Goal: Check status: Check status

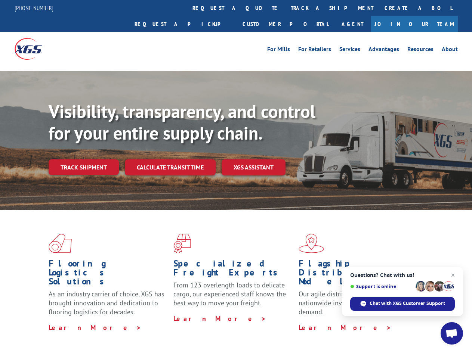
click at [236, 176] on div "Visibility, transparency, and control for your entire supply chain. Track shipm…" at bounding box center [260, 153] width 423 height 104
click at [285, 8] on link "track a shipment" at bounding box center [332, 8] width 94 height 16
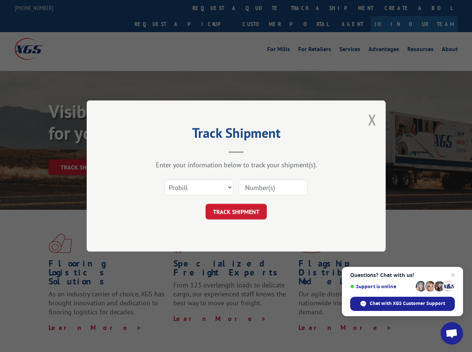
click at [261, 8] on div "Track Shipment Enter your information below to track your shipment(s). Select c…" at bounding box center [236, 176] width 472 height 352
click at [307, 8] on div "Track Shipment Enter your information below to track your shipment(s). Select c…" at bounding box center [236, 176] width 472 height 352
click at [83, 151] on div "Track Shipment Enter your information below to track your shipment(s). Select c…" at bounding box center [236, 176] width 472 height 352
click at [170, 151] on header "Track Shipment" at bounding box center [236, 140] width 224 height 25
click at [254, 151] on header "Track Shipment" at bounding box center [236, 140] width 224 height 25
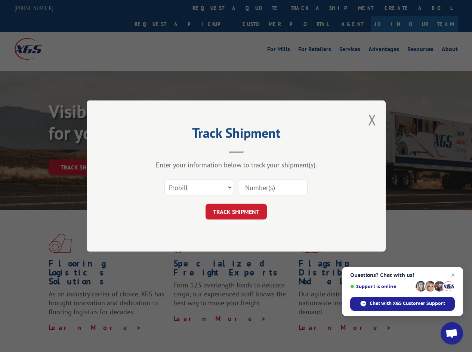
click at [452, 334] on span "Open chat" at bounding box center [451, 334] width 12 height 10
